Goal: Information Seeking & Learning: Compare options

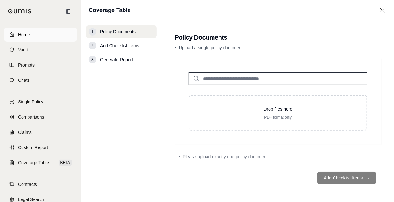
click at [17, 34] on link "Home" at bounding box center [40, 35] width 73 height 14
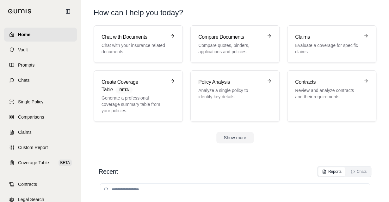
click at [145, 152] on section "Chat with Documents Chat with your insurance related documents Compare Document…" at bounding box center [235, 89] width 303 height 128
click at [155, 136] on div "Show more" at bounding box center [235, 137] width 283 height 11
click at [35, 119] on span "Comparisons" at bounding box center [31, 117] width 26 height 6
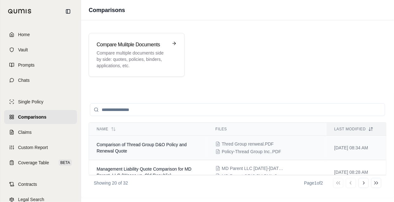
click at [298, 151] on div "Thred Group renweal.PDF Policy-Thread Group Inc..PDF" at bounding box center [267, 148] width 104 height 14
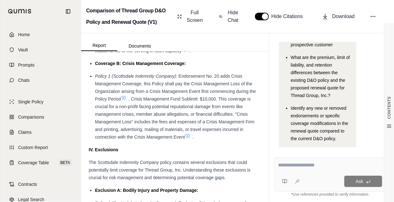
scroll to position [2279, 0]
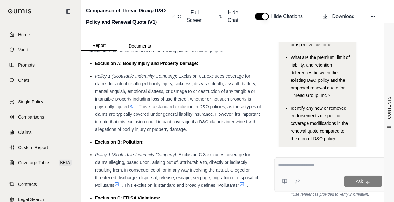
click at [304, 164] on textarea at bounding box center [330, 165] width 104 height 8
click at [24, 117] on span "Comparisons" at bounding box center [31, 117] width 26 height 6
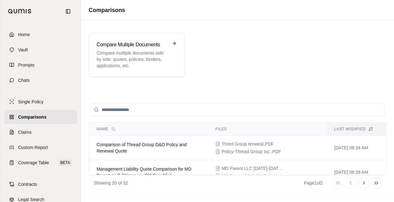
scroll to position [32, 0]
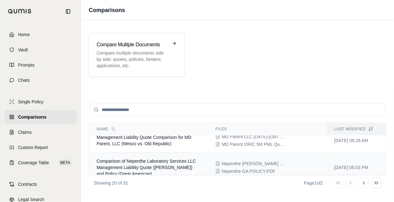
click at [180, 161] on span "Comparison of Nepenthe Laboratory Services LLC Management Liability Quote ([PER…" at bounding box center [146, 167] width 99 height 18
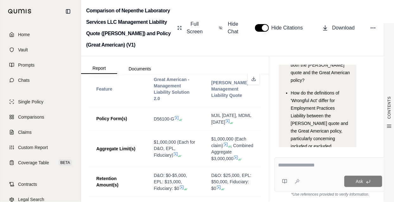
scroll to position [348, 0]
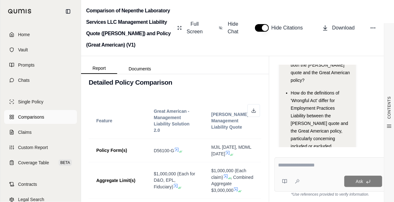
click at [39, 118] on span "Comparisons" at bounding box center [31, 117] width 26 height 6
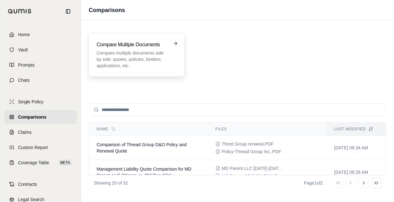
click at [154, 66] on p "Compare multiple documents side by side: quotes, policies, binders, application…" at bounding box center [132, 59] width 71 height 19
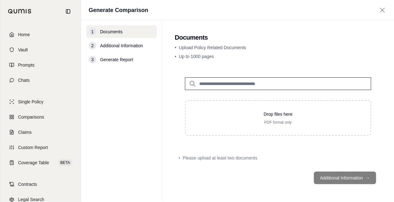
click at [105, 45] on span "Additional Information" at bounding box center [121, 45] width 43 height 6
drag, startPoint x: 97, startPoint y: 44, endPoint x: 146, endPoint y: 44, distance: 49.1
click at [146, 44] on div "2 Additional Information" at bounding box center [121, 45] width 71 height 13
drag, startPoint x: 146, startPoint y: 44, endPoint x: 142, endPoint y: 45, distance: 3.5
click at [142, 45] on span "Additional Information" at bounding box center [121, 45] width 43 height 6
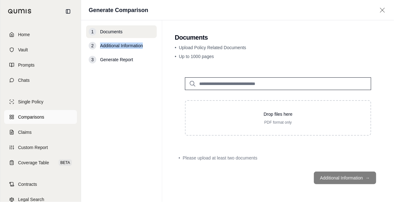
click at [24, 116] on span "Comparisons" at bounding box center [31, 117] width 26 height 6
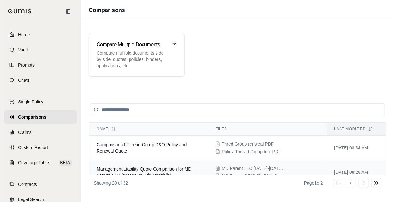
click at [142, 167] on span "Management Liability Quote Comparison for MD Parent, LLC (Wesco vs. Old Republi…" at bounding box center [144, 171] width 95 height 11
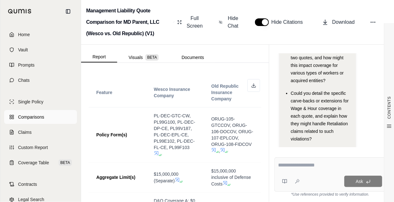
scroll to position [27, 0]
